Goal: Check status: Check status

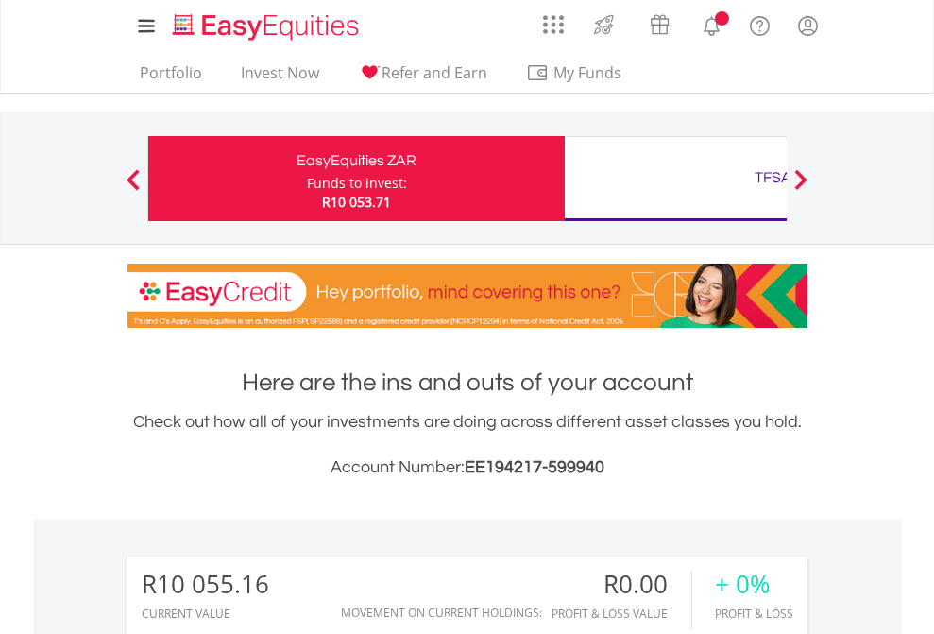
scroll to position [181, 297]
click at [307, 179] on div "Funds to invest:" at bounding box center [357, 183] width 100 height 19
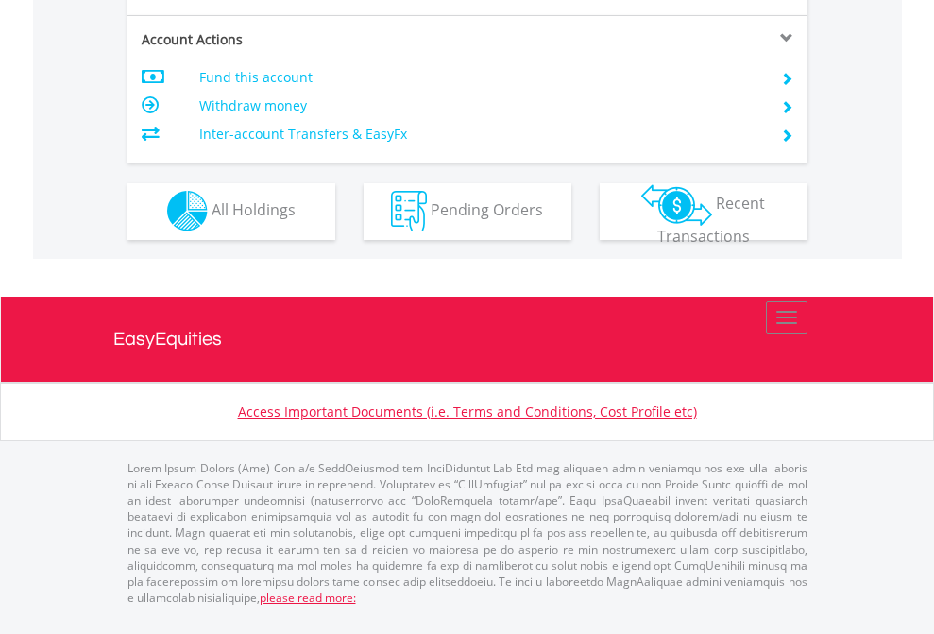
scroll to position [1766, 0]
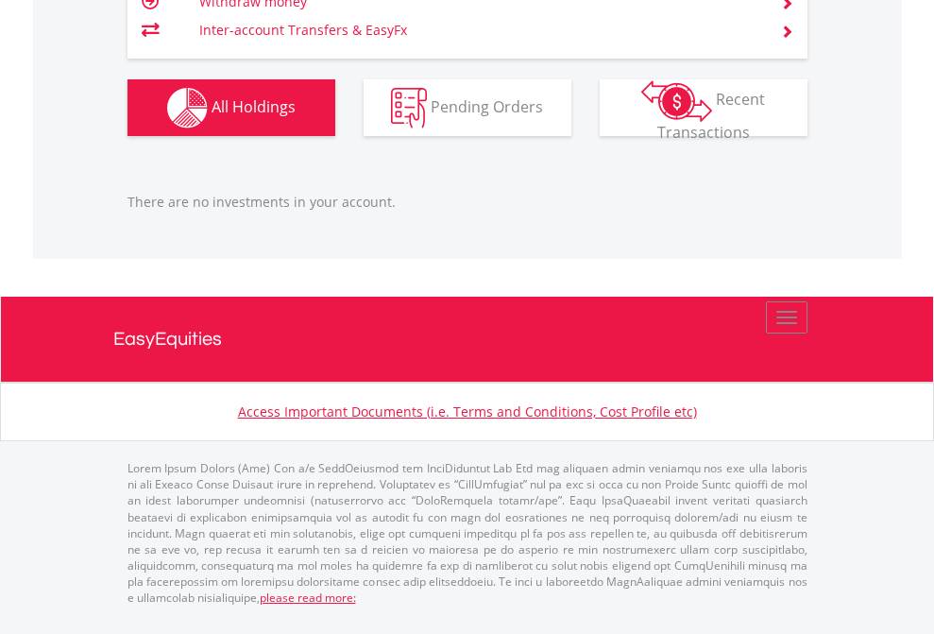
scroll to position [136, 0]
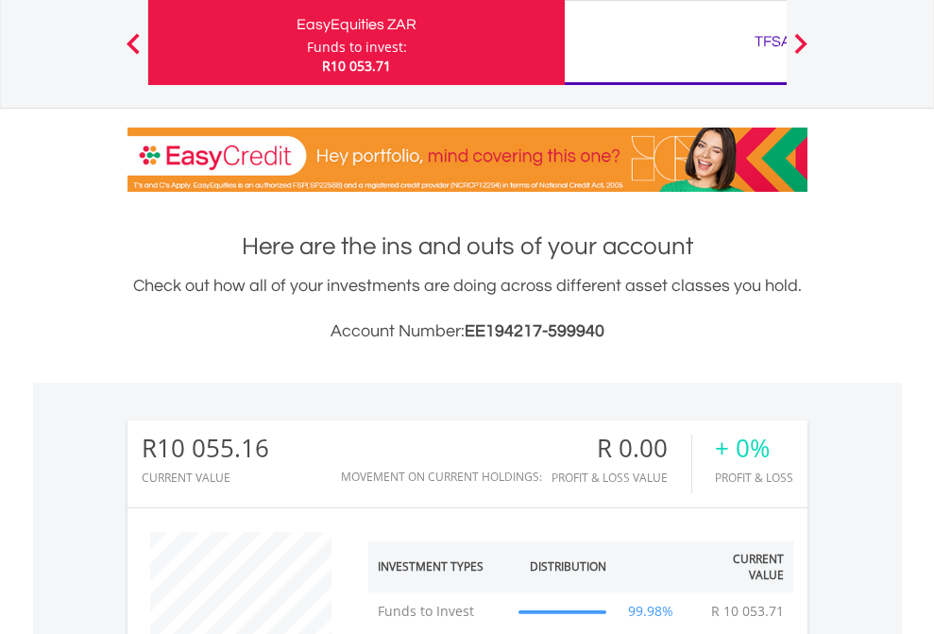
click at [675, 43] on div "TFSA" at bounding box center [773, 41] width 394 height 26
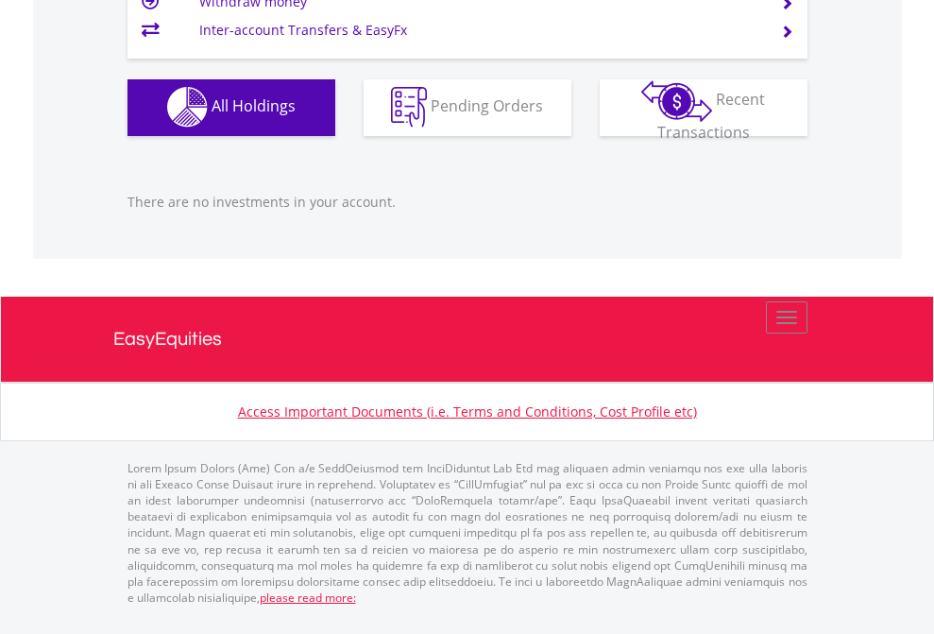
scroll to position [181, 297]
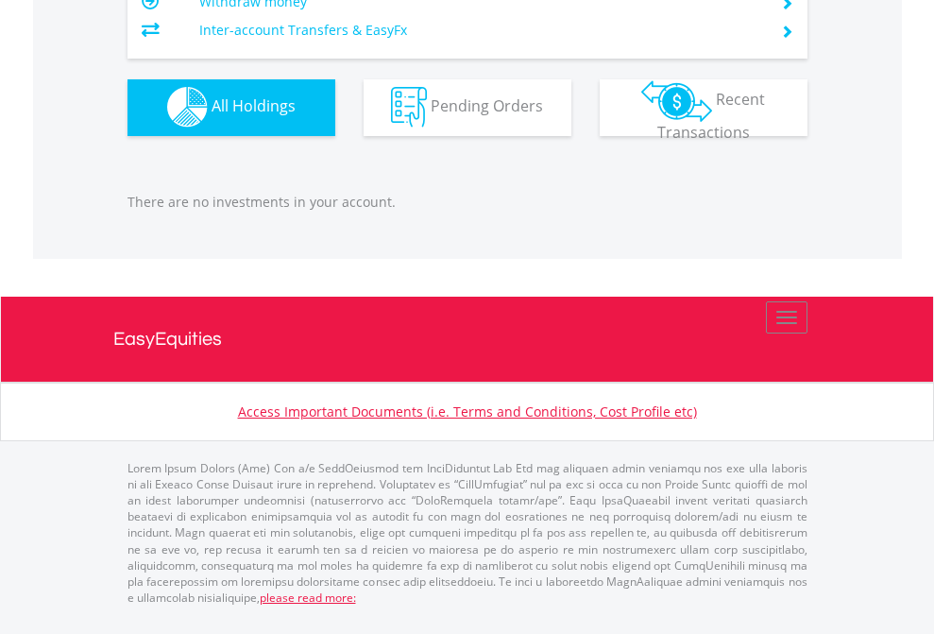
scroll to position [1870, 0]
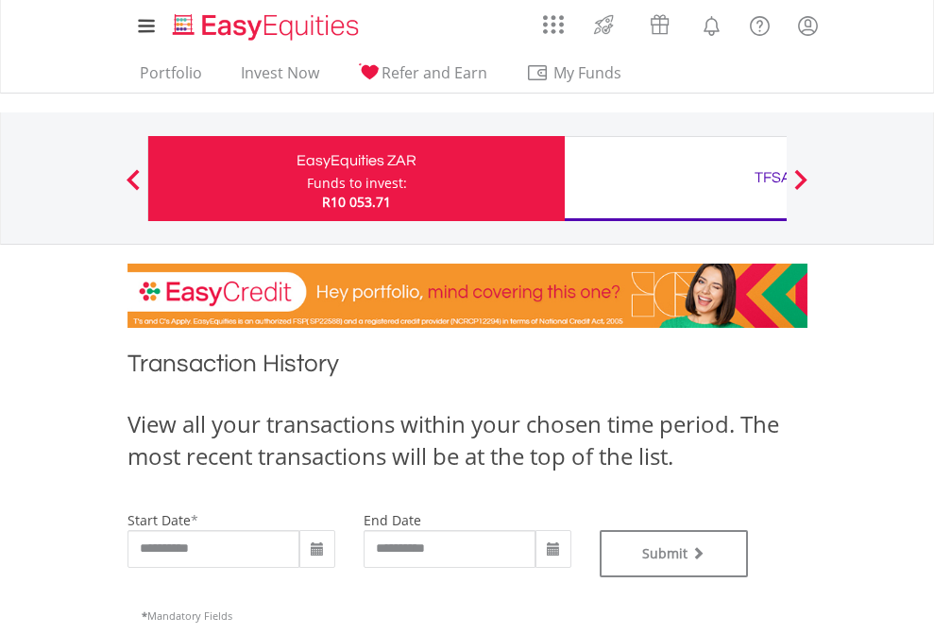
type input "**********"
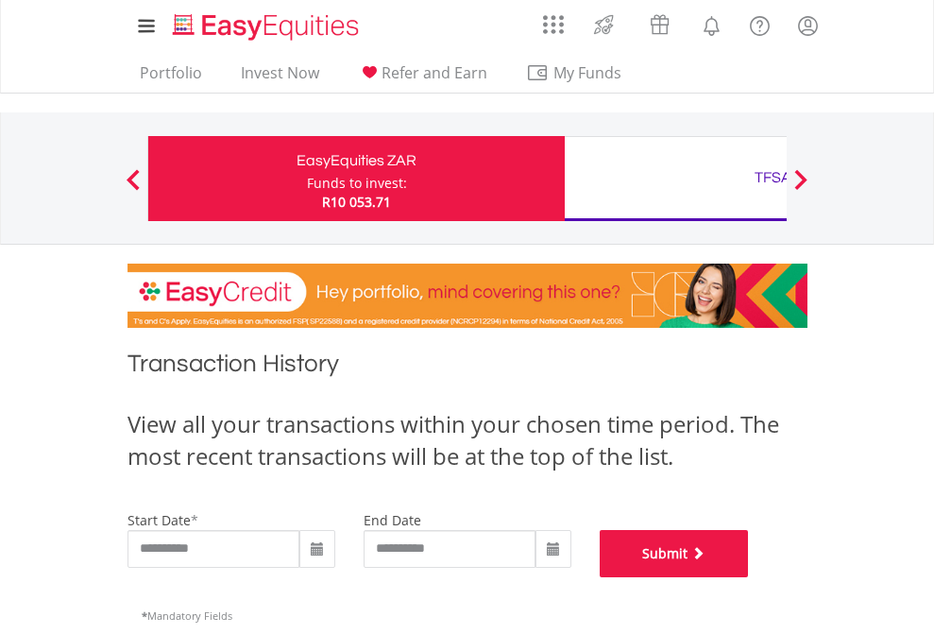
click at [749, 577] on button "Submit" at bounding box center [674, 553] width 149 height 47
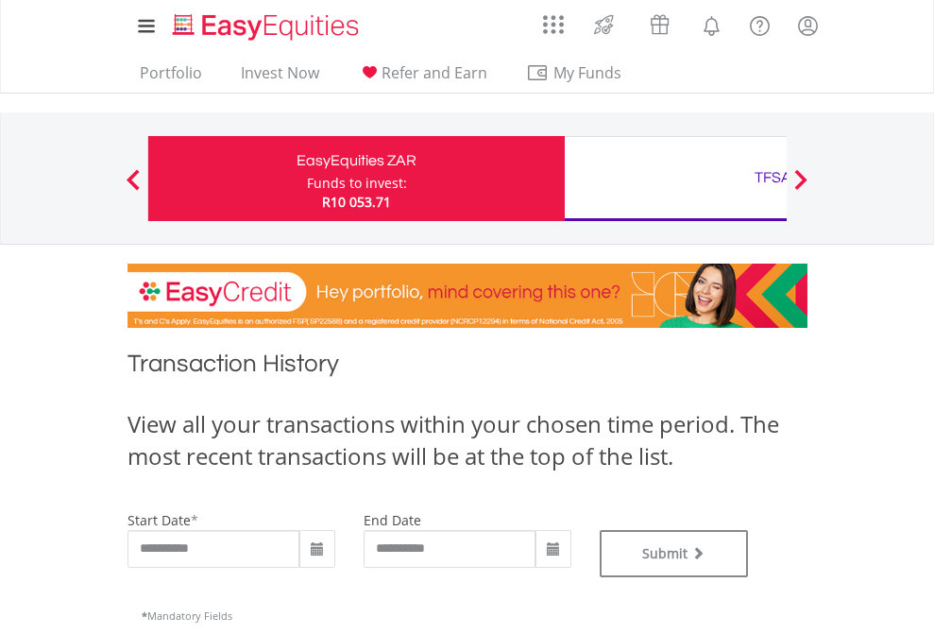
click at [675, 179] on div "TFSA" at bounding box center [773, 177] width 394 height 26
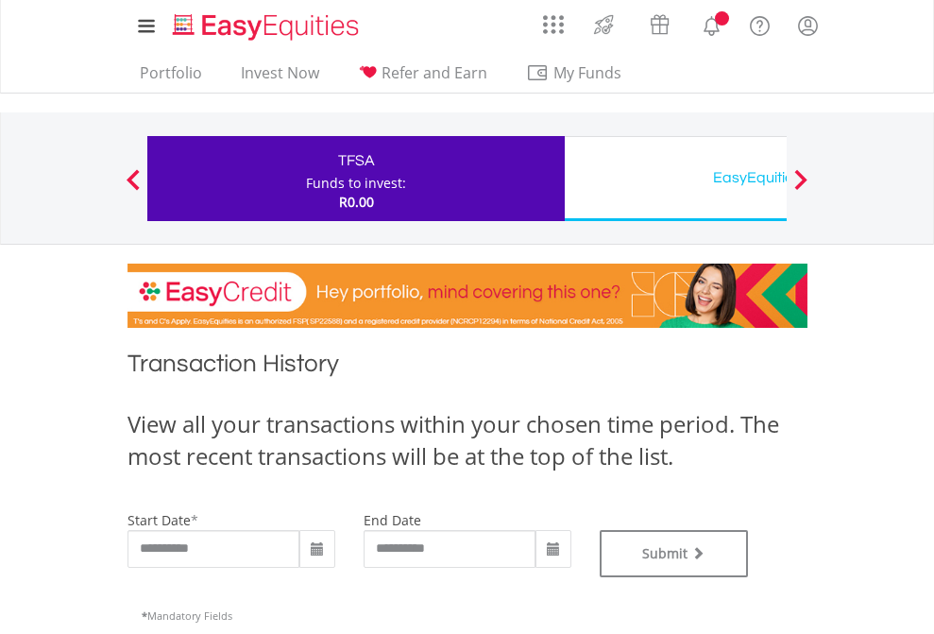
type input "**********"
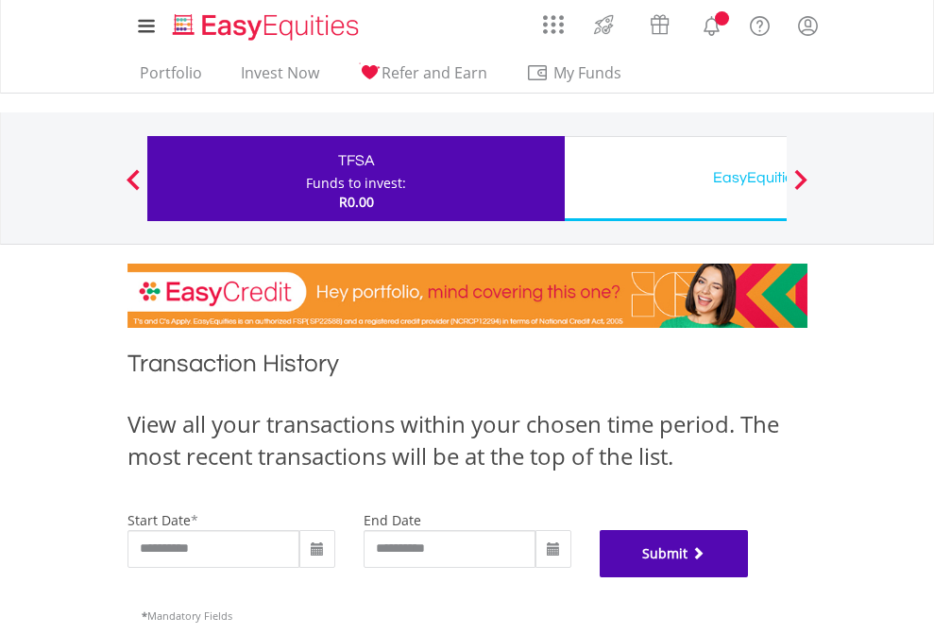
click at [749, 577] on button "Submit" at bounding box center [674, 553] width 149 height 47
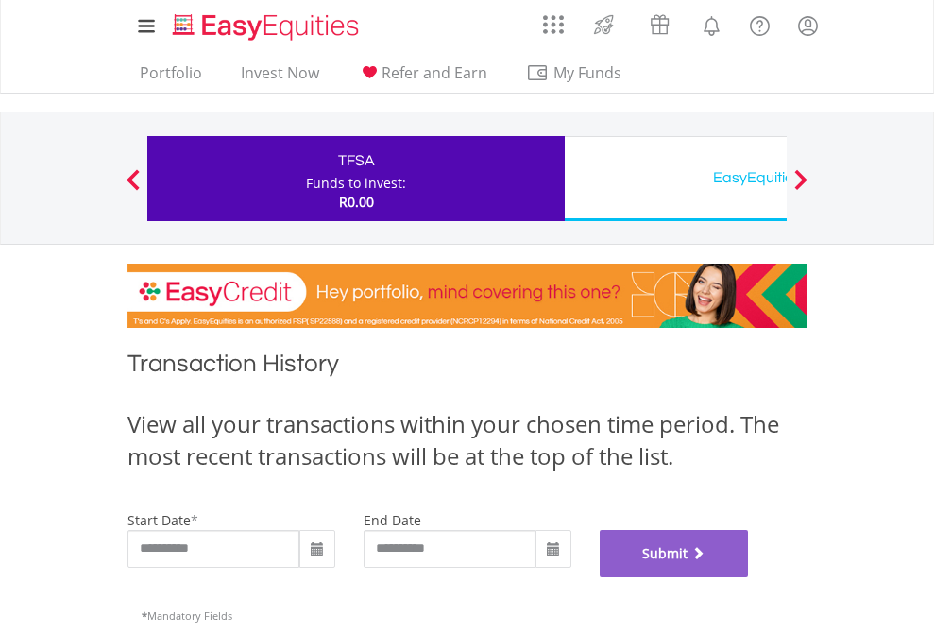
scroll to position [766, 0]
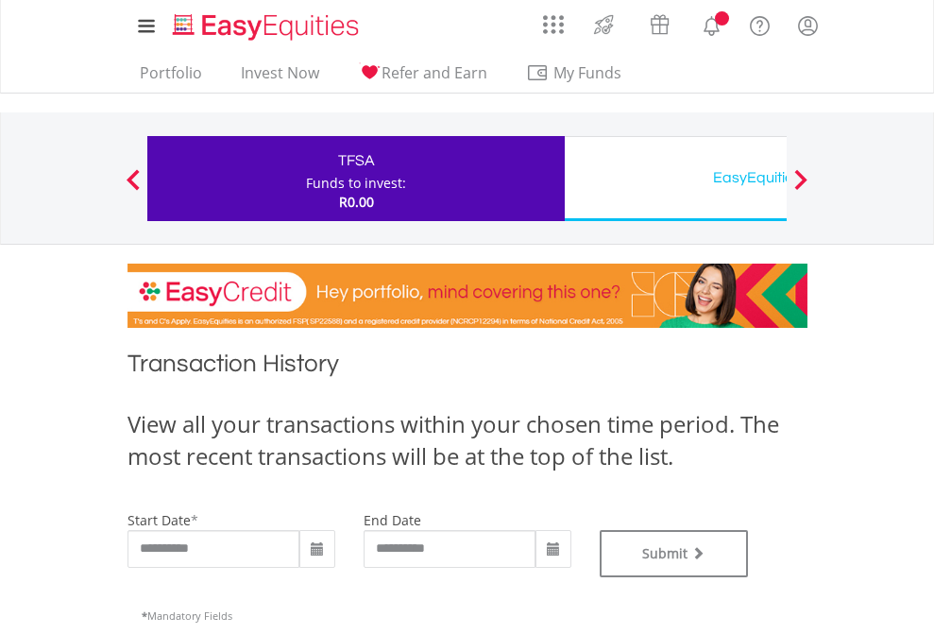
click at [675, 179] on div "EasyEquities USD" at bounding box center [773, 177] width 394 height 26
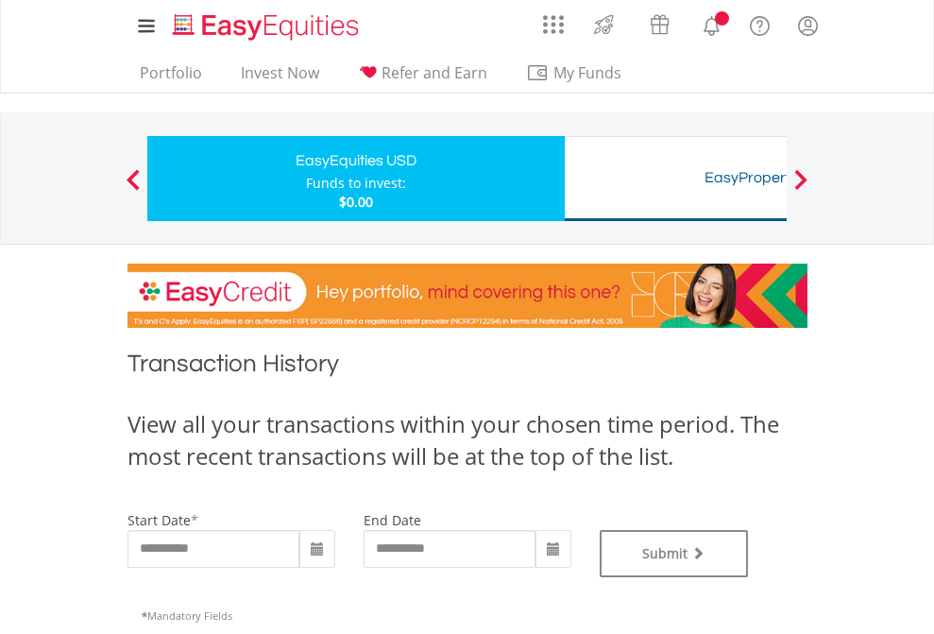
type input "**********"
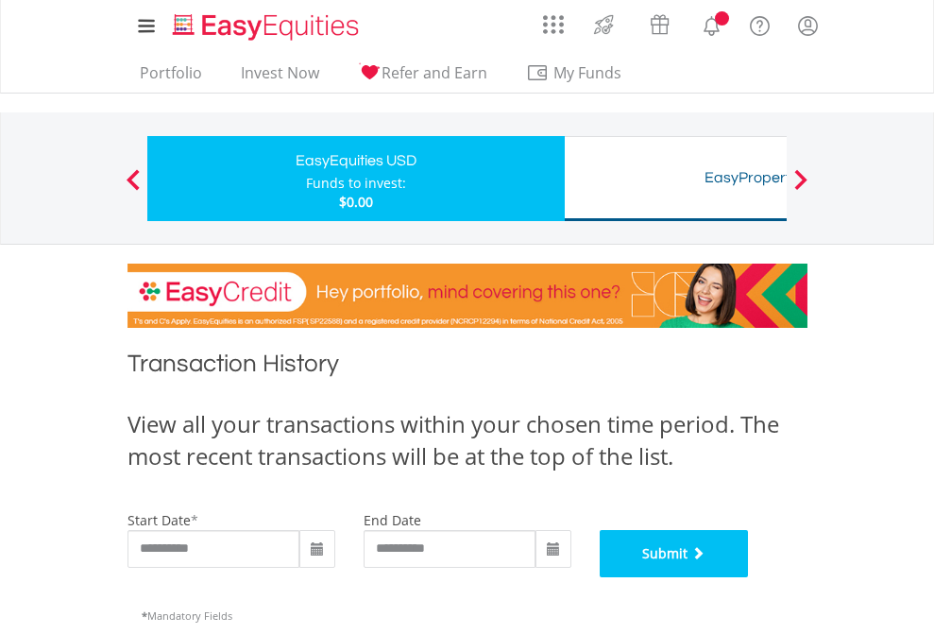
click at [749, 577] on button "Submit" at bounding box center [674, 553] width 149 height 47
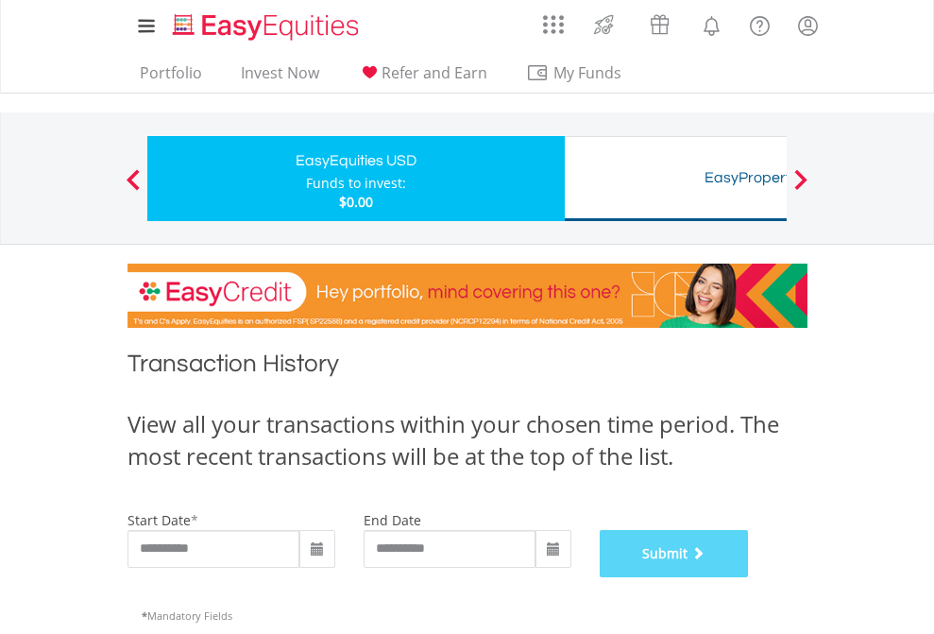
scroll to position [766, 0]
